Goal: Task Accomplishment & Management: Complete application form

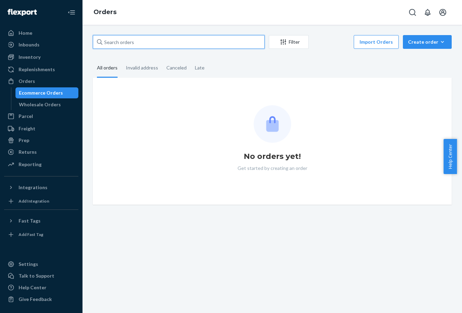
click at [184, 44] on input "text" at bounding box center [179, 42] width 172 height 14
paste input "SO2839922"
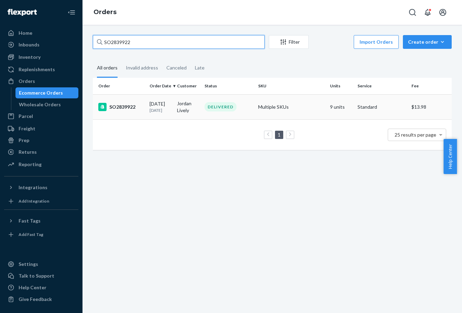
type input "SO2839922"
click at [136, 113] on td "SO2839922" at bounding box center [120, 106] width 54 height 25
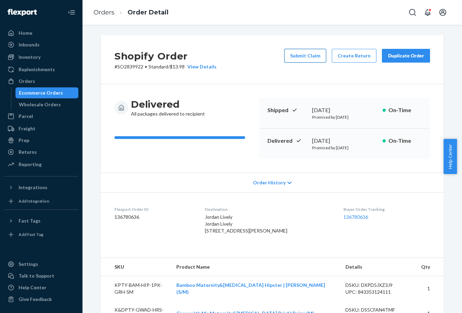
click at [304, 59] on button "Submit Claim" at bounding box center [305, 56] width 42 height 14
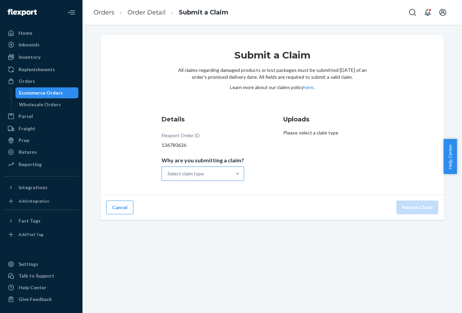
click at [216, 169] on div "Select claim type" at bounding box center [196, 174] width 69 height 14
click at [168, 170] on input "Why are you submitting a claim? Select claim type" at bounding box center [167, 173] width 1 height 7
click at [192, 231] on div "Missing product" at bounding box center [203, 232] width 80 height 14
click at [168, 177] on input "Why are you submitting a claim? option Missing product focused, 4 of 4. 4 resul…" at bounding box center [167, 173] width 1 height 7
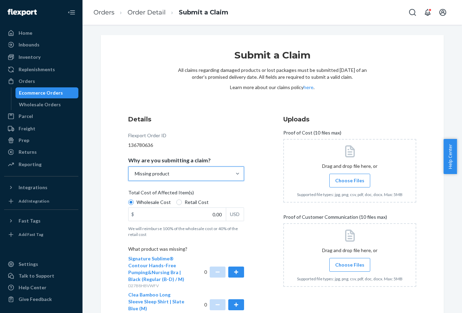
scroll to position [69, 0]
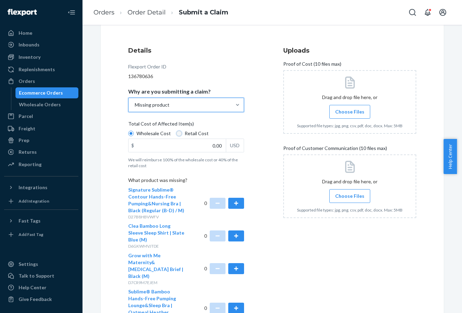
click at [176, 134] on input "Retail Cost" at bounding box center [178, 133] width 5 height 5
radio input "true"
radio input "false"
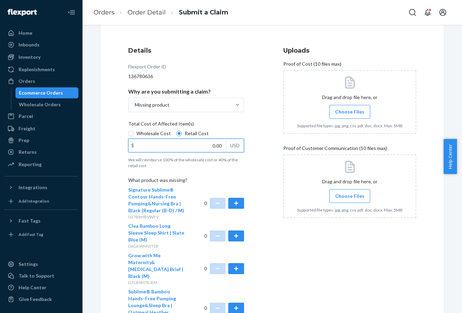
click at [205, 146] on input "0.00" at bounding box center [176, 145] width 97 height 13
type input "12.90"
click at [345, 109] on span "Choose Files" at bounding box center [349, 111] width 29 height 7
click at [349, 109] on input "Choose Files" at bounding box center [349, 112] width 0 height 8
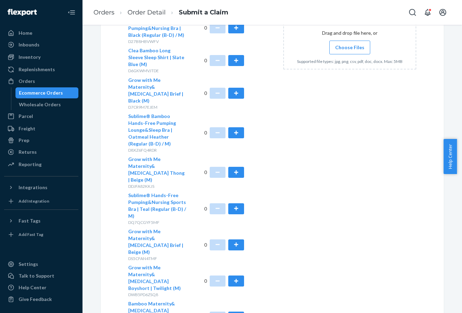
scroll to position [240, 0]
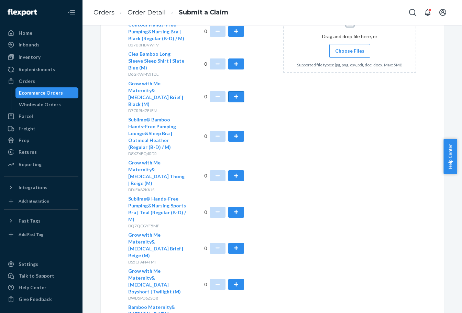
click at [236, 91] on button "button" at bounding box center [236, 96] width 16 height 11
click at [328, 138] on div "Uploads Proof of Cost (10 files max) Drag and drop file here, or Choose Files S…" at bounding box center [349, 110] width 133 height 477
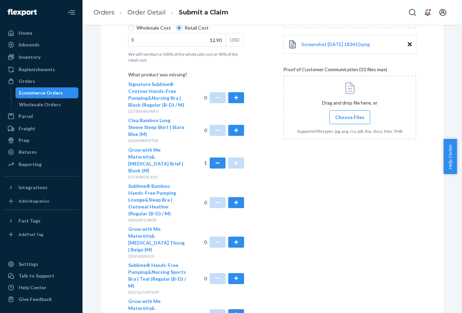
scroll to position [172, 0]
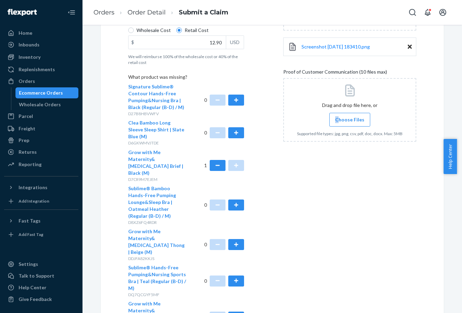
click at [335, 120] on span "Choose Files" at bounding box center [349, 119] width 29 height 7
click at [353, 122] on span "Choose Files" at bounding box center [349, 119] width 29 height 7
click at [350, 122] on input "Choose Files" at bounding box center [349, 120] width 0 height 8
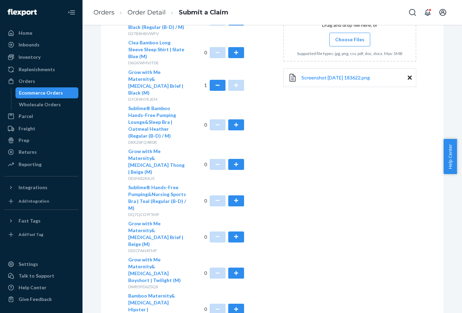
scroll to position [278, 0]
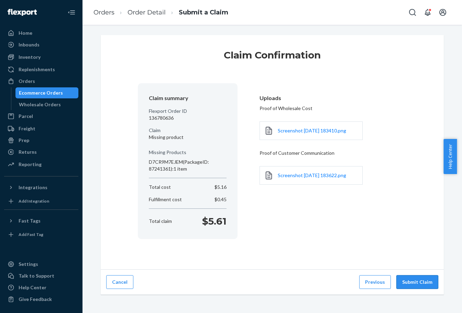
click at [418, 287] on button "Submit Claim" at bounding box center [417, 282] width 42 height 14
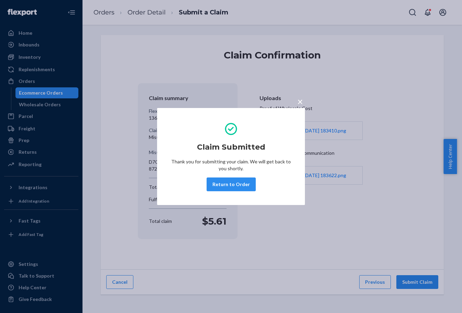
click at [300, 102] on span "×" at bounding box center [299, 101] width 5 height 12
